Goal: Information Seeking & Learning: Learn about a topic

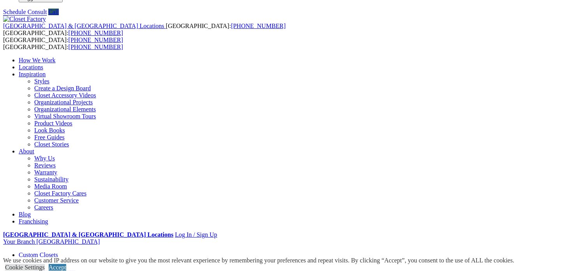
scroll to position [39, 0]
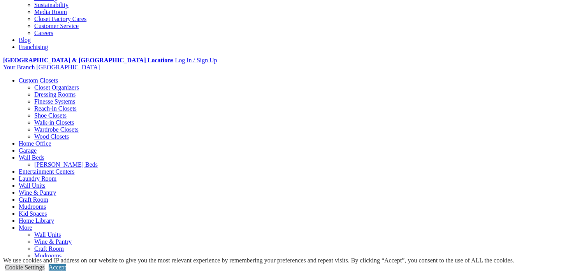
scroll to position [234, 0]
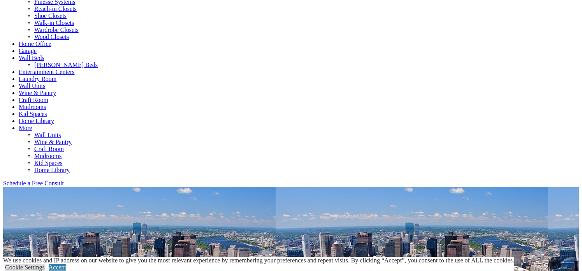
scroll to position [312, 0]
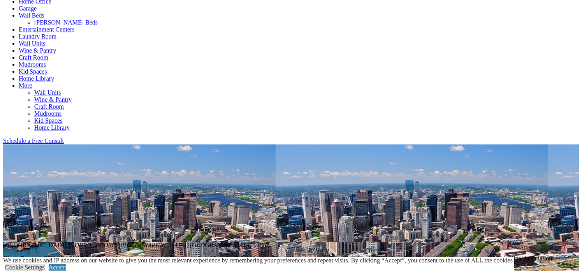
scroll to position [350, 0]
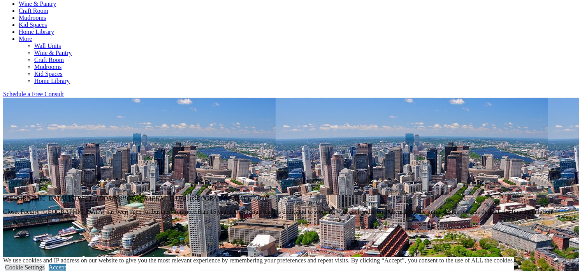
scroll to position [428, 0]
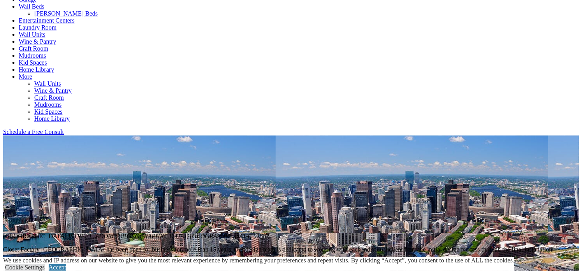
scroll to position [234, 0]
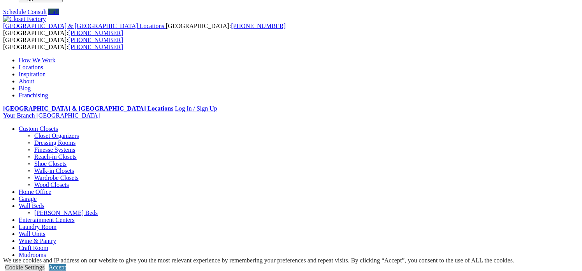
scroll to position [0, 0]
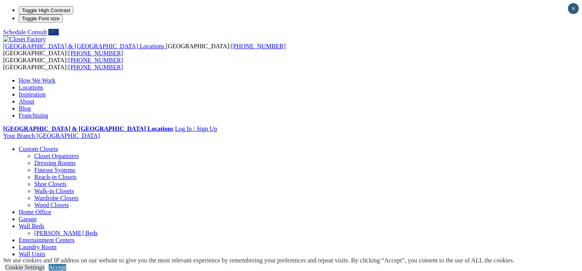
click at [56, 244] on link "Laundry Room" at bounding box center [38, 247] width 38 height 7
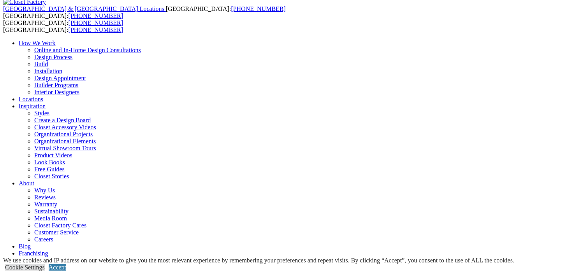
scroll to position [50, 0]
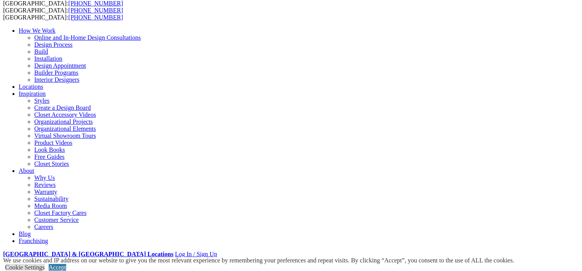
click at [53, 224] on link "Careers" at bounding box center [43, 227] width 19 height 7
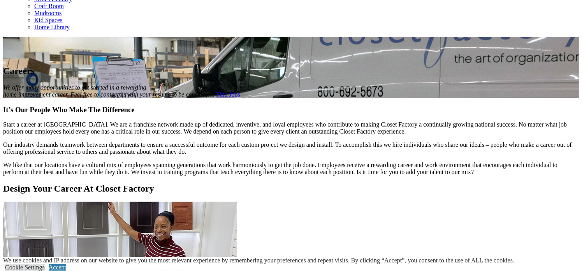
scroll to position [389, 0]
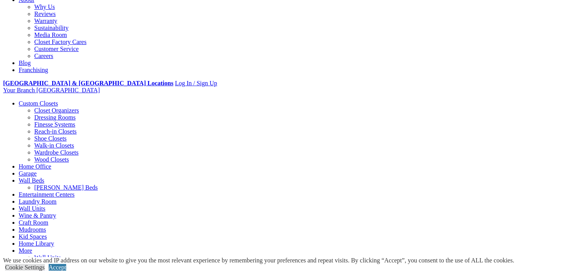
scroll to position [312, 0]
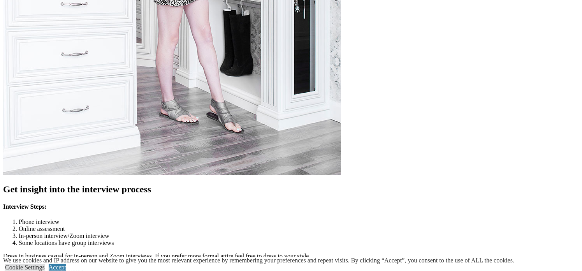
scroll to position [1623, 0]
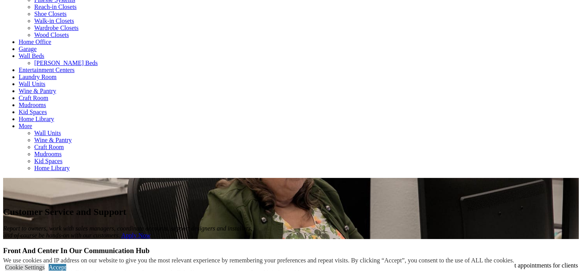
scroll to position [350, 0]
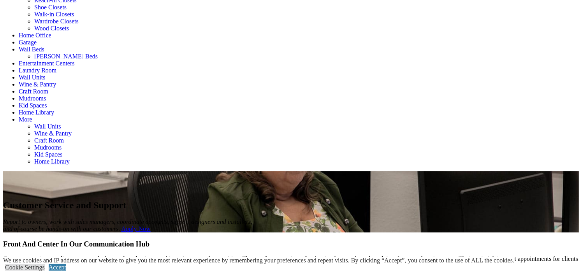
scroll to position [312, 0]
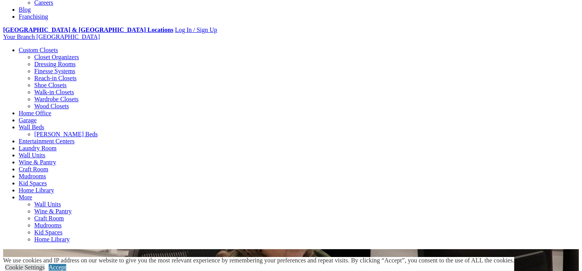
scroll to position [273, 0]
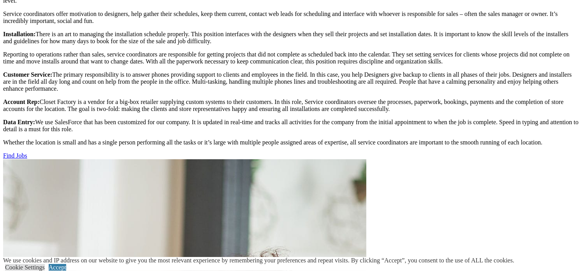
scroll to position [818, 0]
click at [27, 160] on link "Find Jobs" at bounding box center [15, 156] width 24 height 7
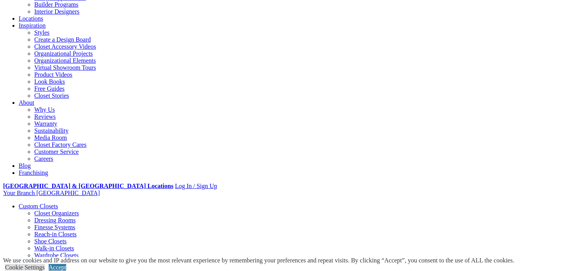
scroll to position [117, 0]
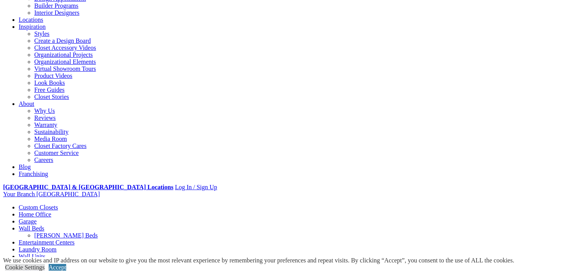
click at [79, 16] on link "Interior Designers" at bounding box center [56, 12] width 45 height 7
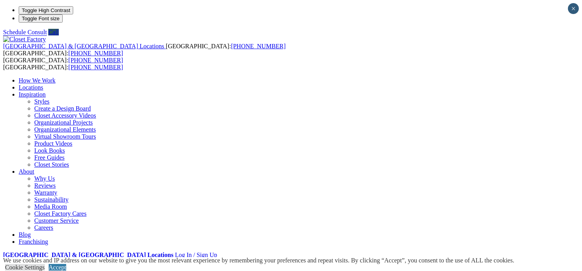
click at [46, 36] on img at bounding box center [24, 39] width 43 height 7
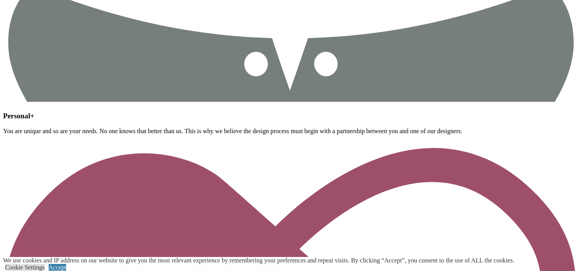
scroll to position [3035, 0]
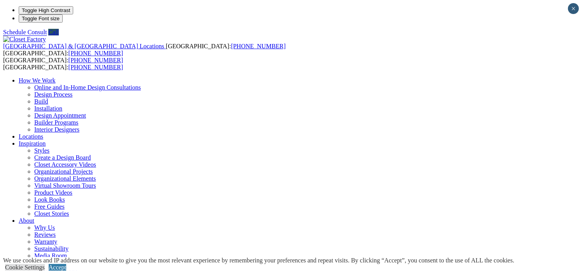
type input "*****"
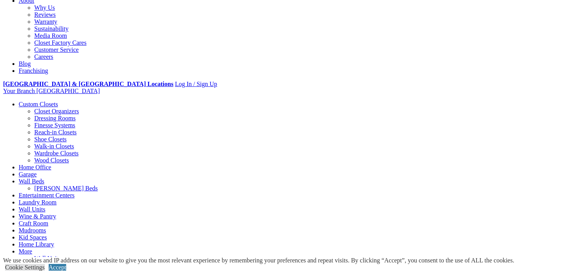
scroll to position [234, 0]
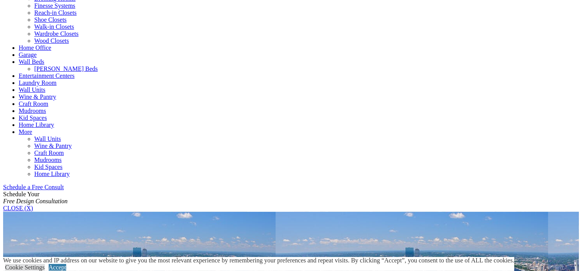
scroll to position [350, 0]
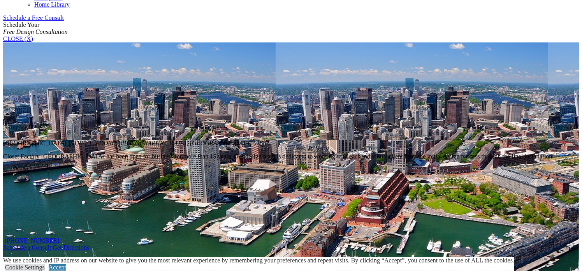
scroll to position [467, 0]
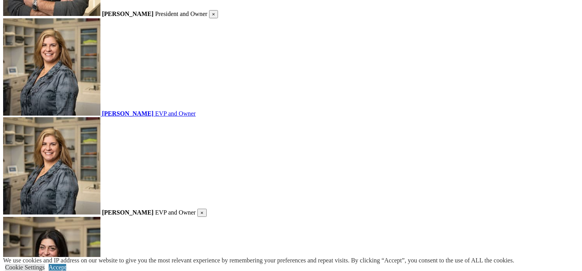
scroll to position [1051, 0]
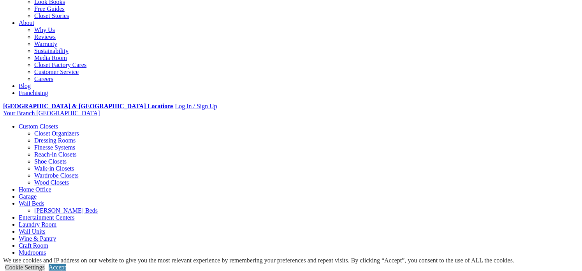
scroll to position [234, 0]
